Goal: Task Accomplishment & Management: Manage account settings

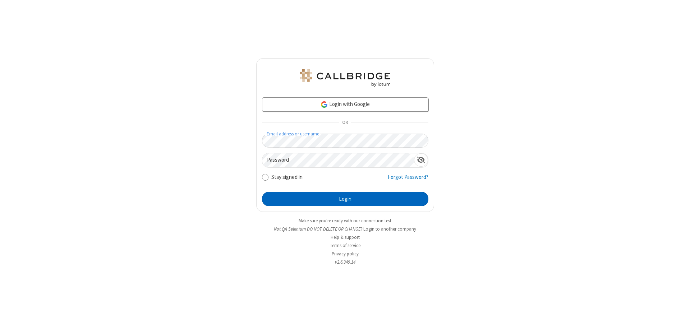
click at [345, 199] on button "Login" at bounding box center [345, 199] width 166 height 14
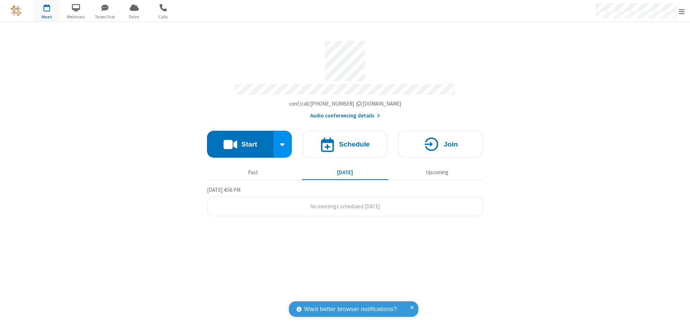
click at [682, 11] on span "Open menu" at bounding box center [682, 11] width 6 height 7
